Goal: Task Accomplishment & Management: Use online tool/utility

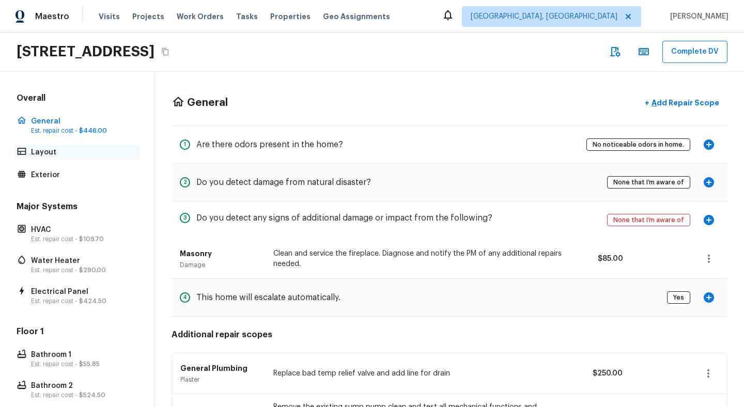
scroll to position [197, 0]
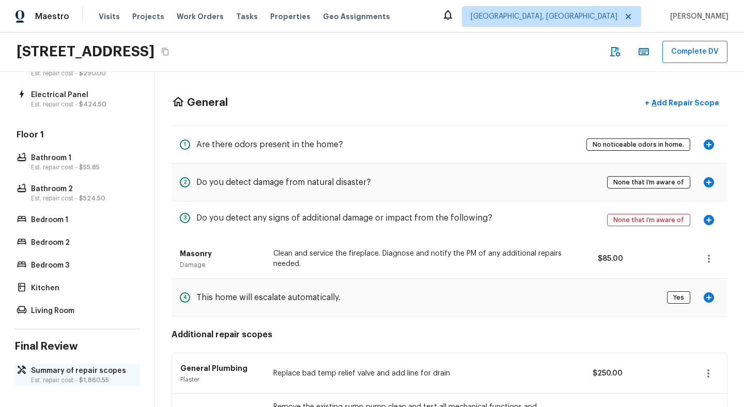
click at [64, 373] on p "Summary of repair scopes" at bounding box center [82, 371] width 103 height 10
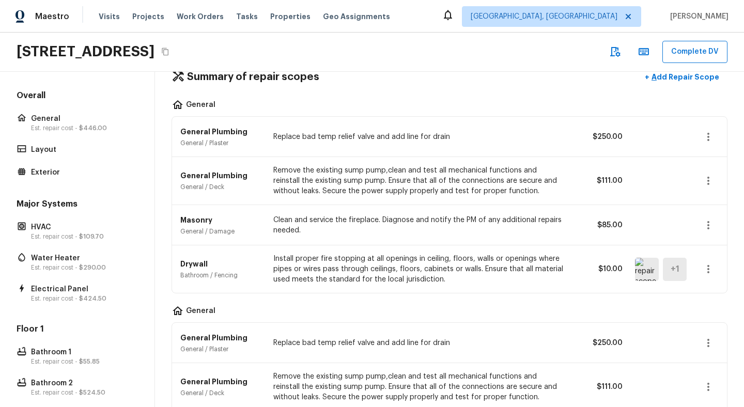
scroll to position [0, 0]
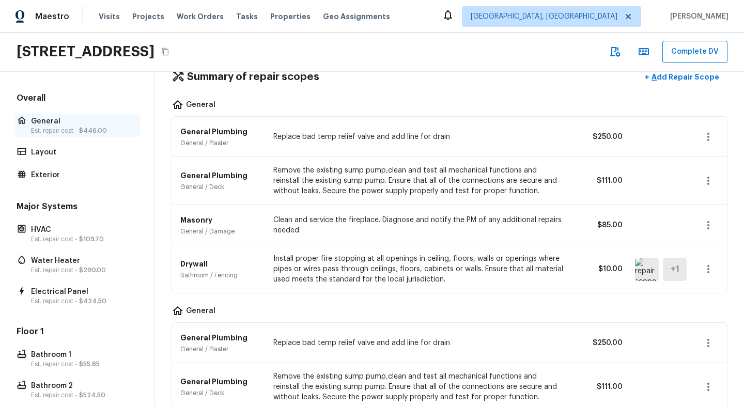
click at [69, 126] on p "General" at bounding box center [82, 121] width 103 height 10
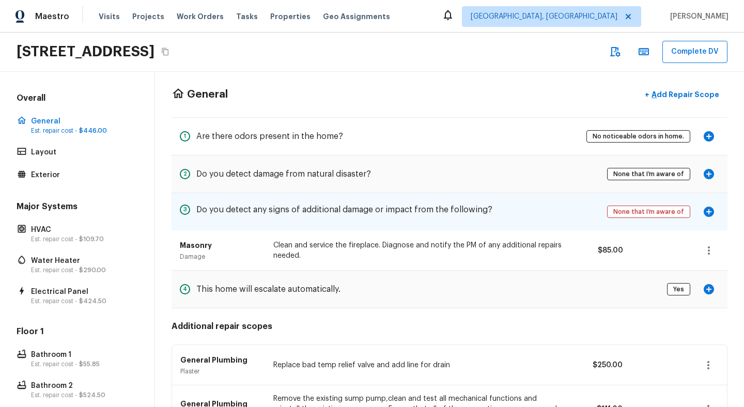
scroll to position [6, 0]
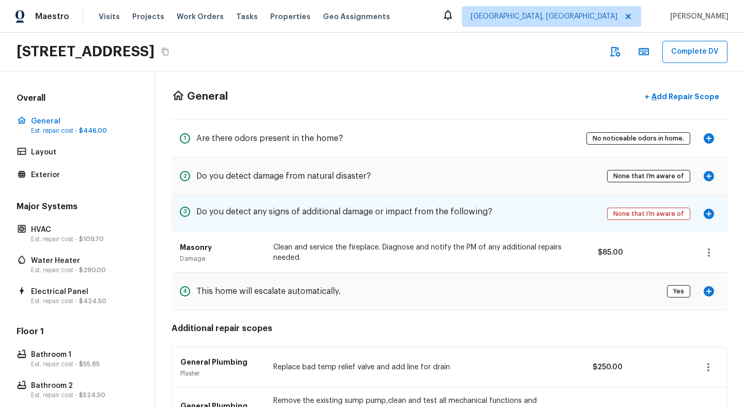
click at [431, 224] on div "3 Do you detect any signs of additional damage or impact from the following?" at bounding box center [336, 214] width 313 height 21
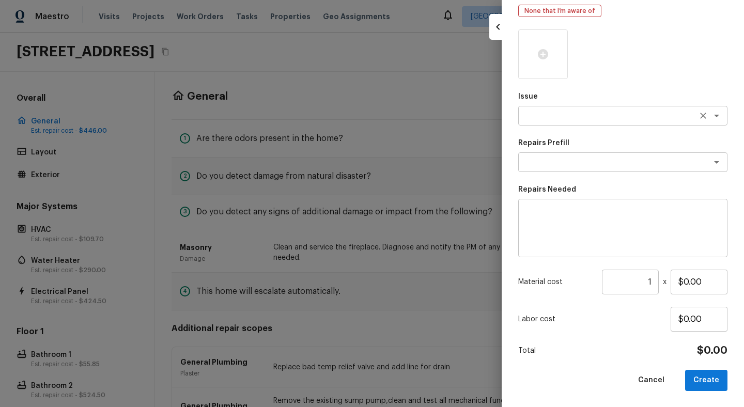
scroll to position [0, 0]
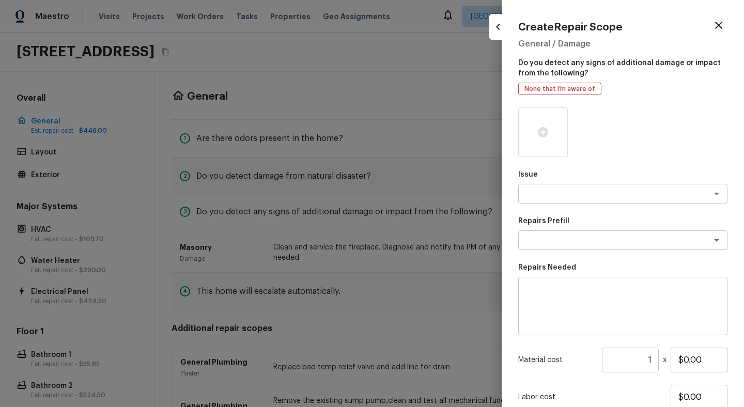
click at [726, 12] on div "Create Repair Scope General / Damage Do you detect any signs of additional dama…" at bounding box center [623, 203] width 242 height 407
click at [723, 19] on icon "button" at bounding box center [719, 25] width 12 height 12
